Goal: Navigation & Orientation: Find specific page/section

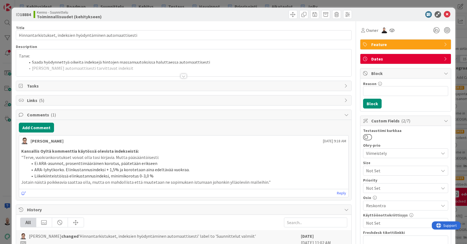
click at [183, 76] on div at bounding box center [184, 76] width 6 height 4
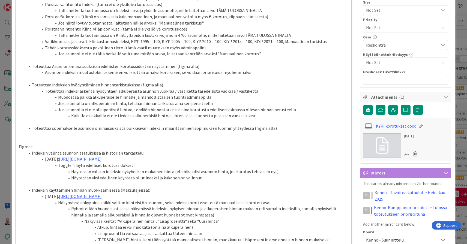
scroll to position [160, 0]
click at [102, 157] on link "https://www.figma.com/design/Uzq9s3loNIqqrNXQ6I2Nvz/Asuttaminen?node-id=18503-5…" at bounding box center [80, 159] width 43 height 5
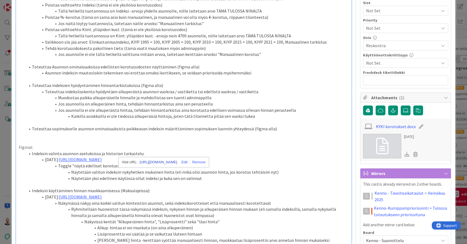
click at [152, 161] on link "https://www.figma.com/design/Uzq9s3loNIqqrNXQ6I2Nvz/Asuttaminen?node-id=18503-5…" at bounding box center [158, 162] width 37 height 7
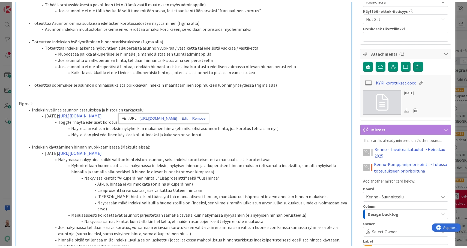
scroll to position [227, 0]
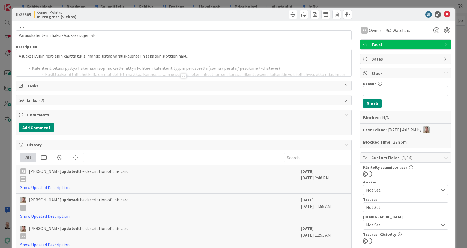
type input "19335"
click at [184, 77] on div at bounding box center [184, 76] width 6 height 4
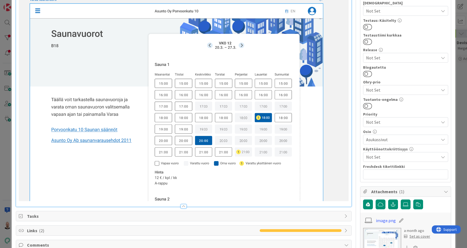
scroll to position [216, 0]
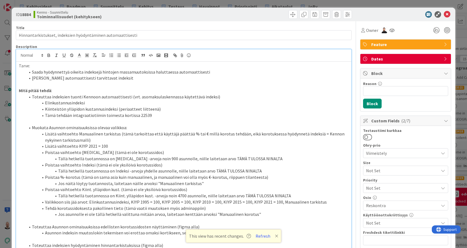
scroll to position [0, 0]
click at [154, 3] on div "ID 18884 Kenno - Suunnittelu Toiminnallisuudet (kehitykseen) Title 59 / 128 Hin…" at bounding box center [233, 124] width 467 height 248
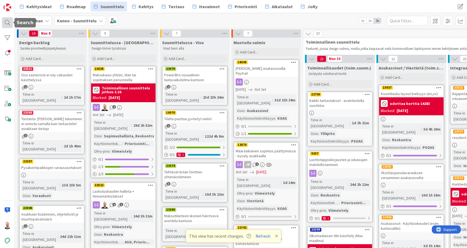
click at [7, 19] on div at bounding box center [7, 22] width 11 height 11
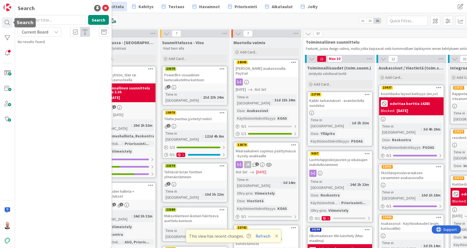
click at [43, 20] on input "text" at bounding box center [52, 20] width 68 height 10
type input "23513"
click at [102, 18] on button "Search" at bounding box center [98, 20] width 21 height 10
click at [46, 27] on div "Current Board" at bounding box center [40, 32] width 44 height 10
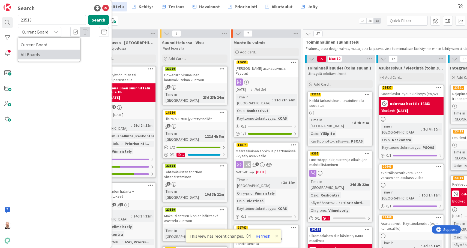
click at [45, 54] on span "All Boards" at bounding box center [49, 54] width 57 height 8
click at [55, 52] on span "Sopimusnumerolla hakeminen lähtevien laskujen/maksujen näkymistä" at bounding box center [64, 55] width 78 height 11
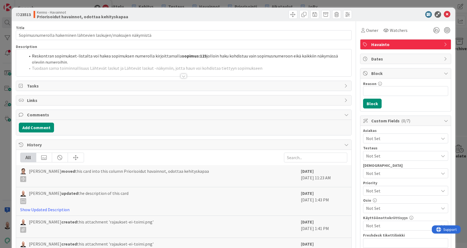
click at [183, 76] on div at bounding box center [184, 76] width 6 height 4
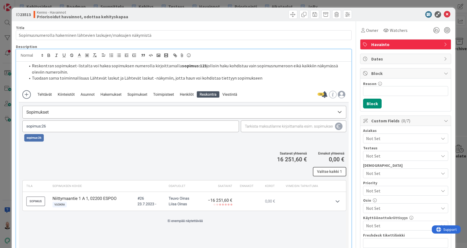
click at [233, 3] on div "ID 23513 Kenno - Havainnot Priorisoidut havainnot, odottaa kehityskapaa Title 6…" at bounding box center [233, 124] width 467 height 248
